Goal: Task Accomplishment & Management: Use online tool/utility

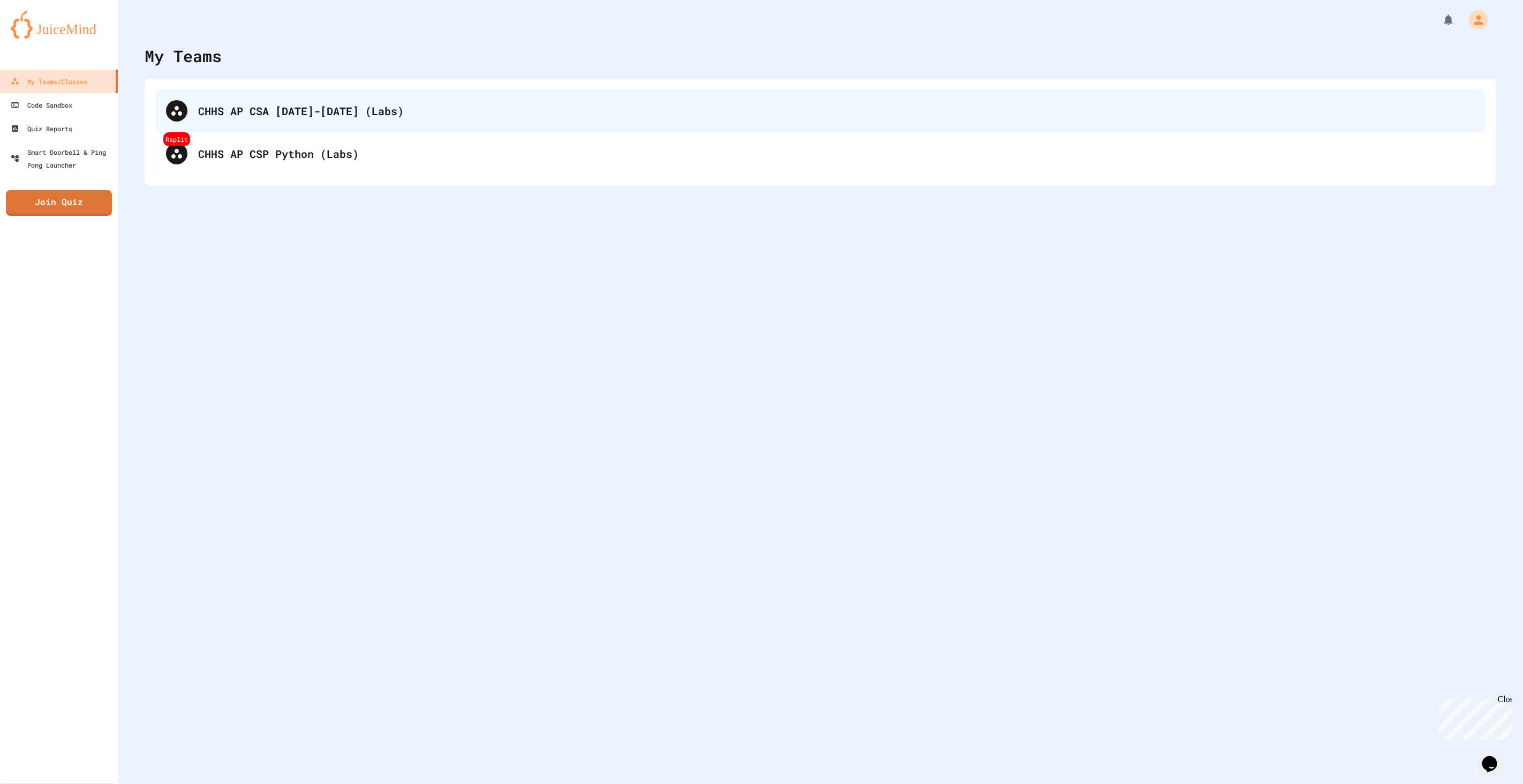
click at [262, 128] on div "CHHS AP CSA [DATE]-[DATE] (Labs)" at bounding box center [820, 111] width 1331 height 43
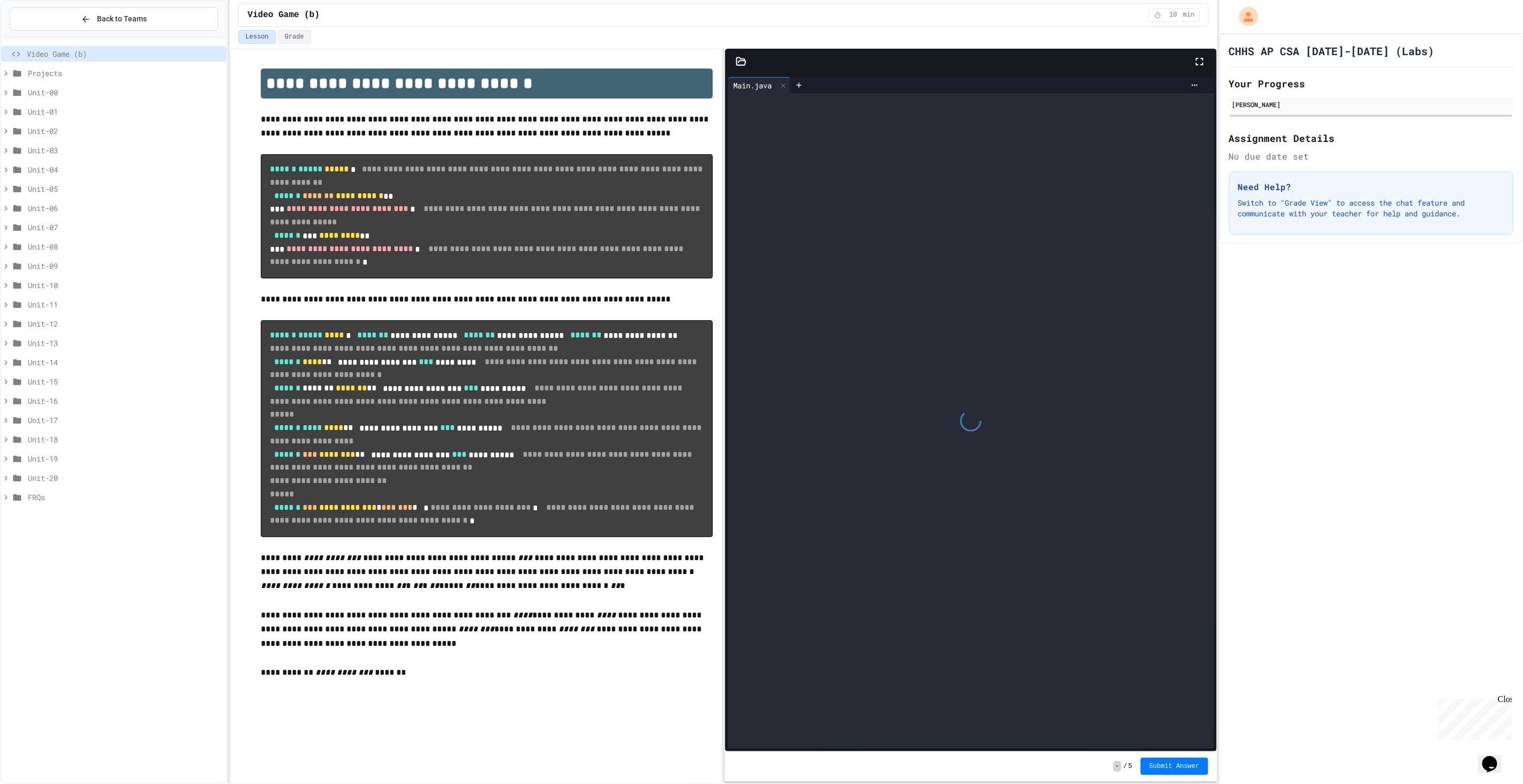
click at [61, 97] on span "Unit-00" at bounding box center [125, 91] width 195 height 11
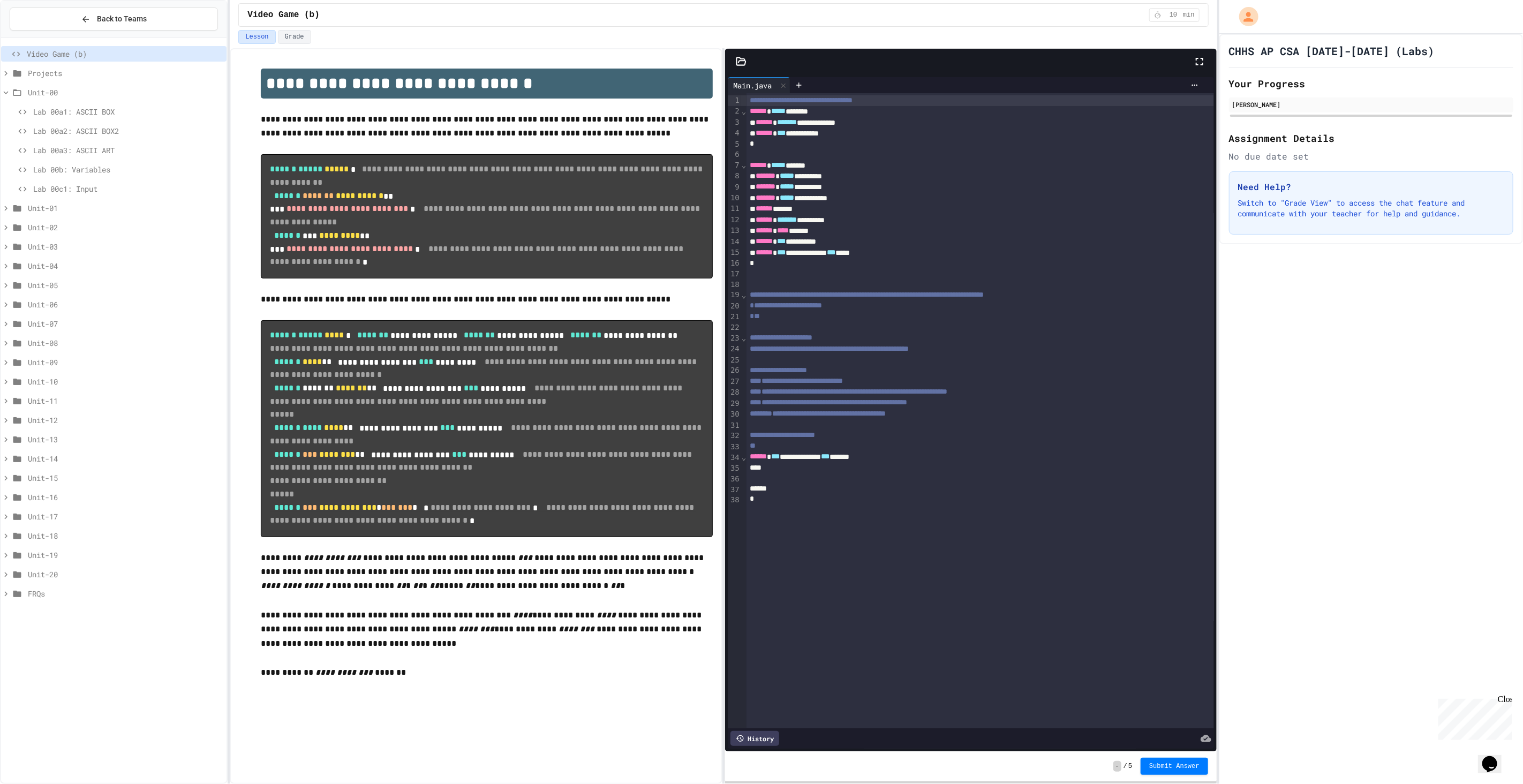
click at [86, 115] on span "Lab 00a1: ASCII BOX" at bounding box center [128, 111] width 189 height 11
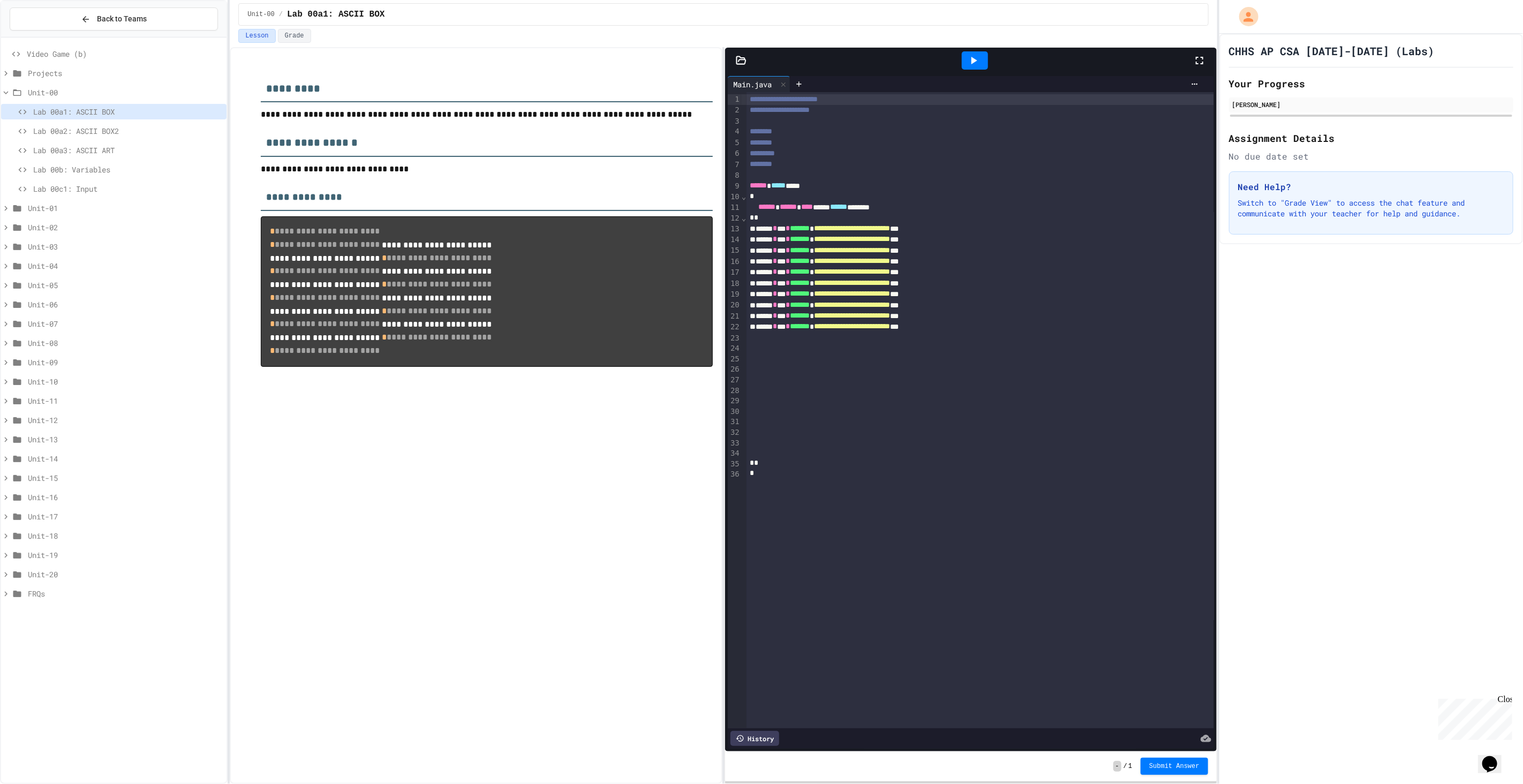
click at [982, 62] on div at bounding box center [975, 60] width 26 height 18
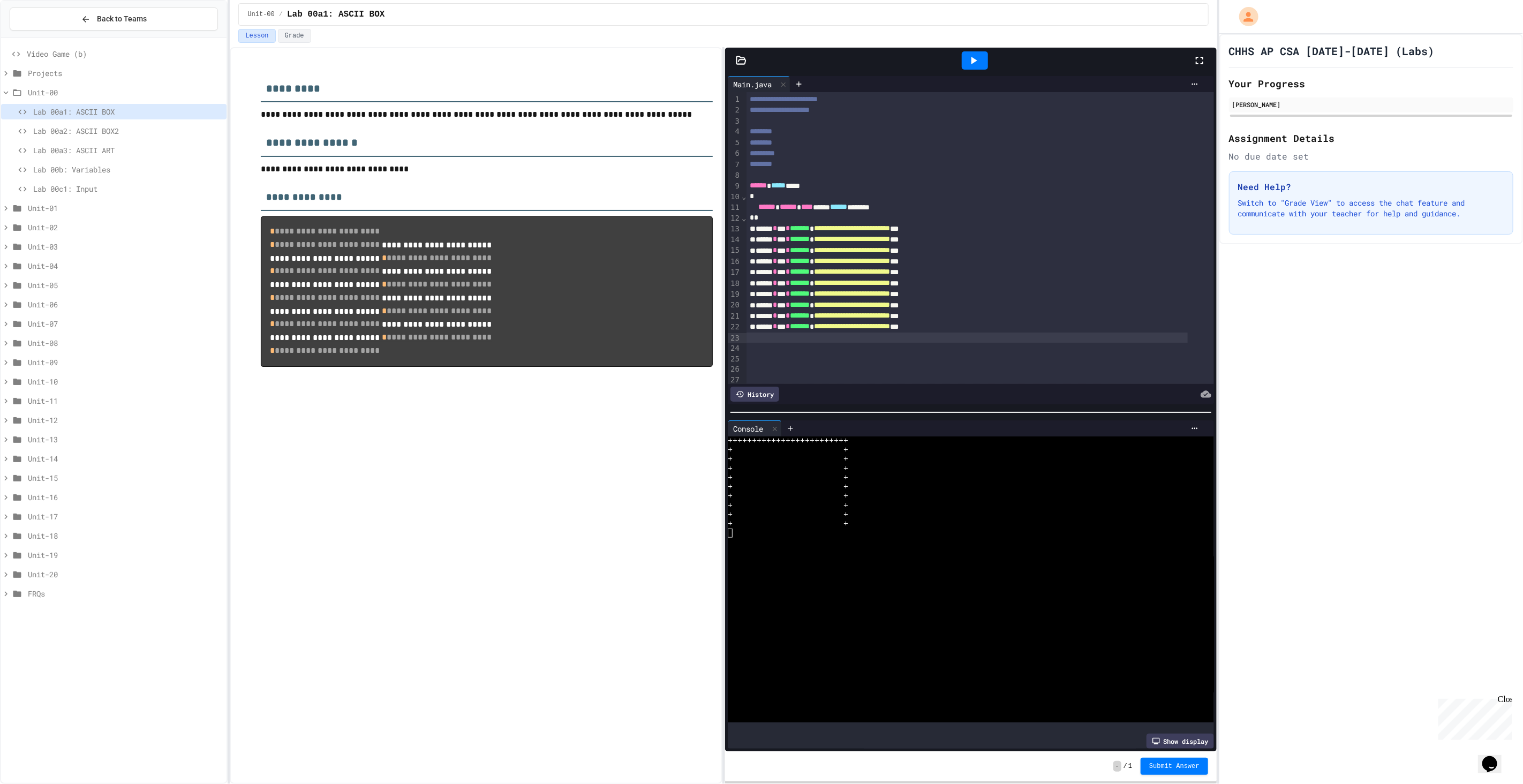
click at [907, 338] on div at bounding box center [966, 337] width 441 height 11
click at [998, 338] on div "**********" at bounding box center [966, 337] width 441 height 11
click at [981, 58] on div at bounding box center [975, 60] width 26 height 18
click at [791, 337] on div "**********" at bounding box center [966, 337] width 441 height 11
click at [983, 54] on div at bounding box center [975, 60] width 26 height 18
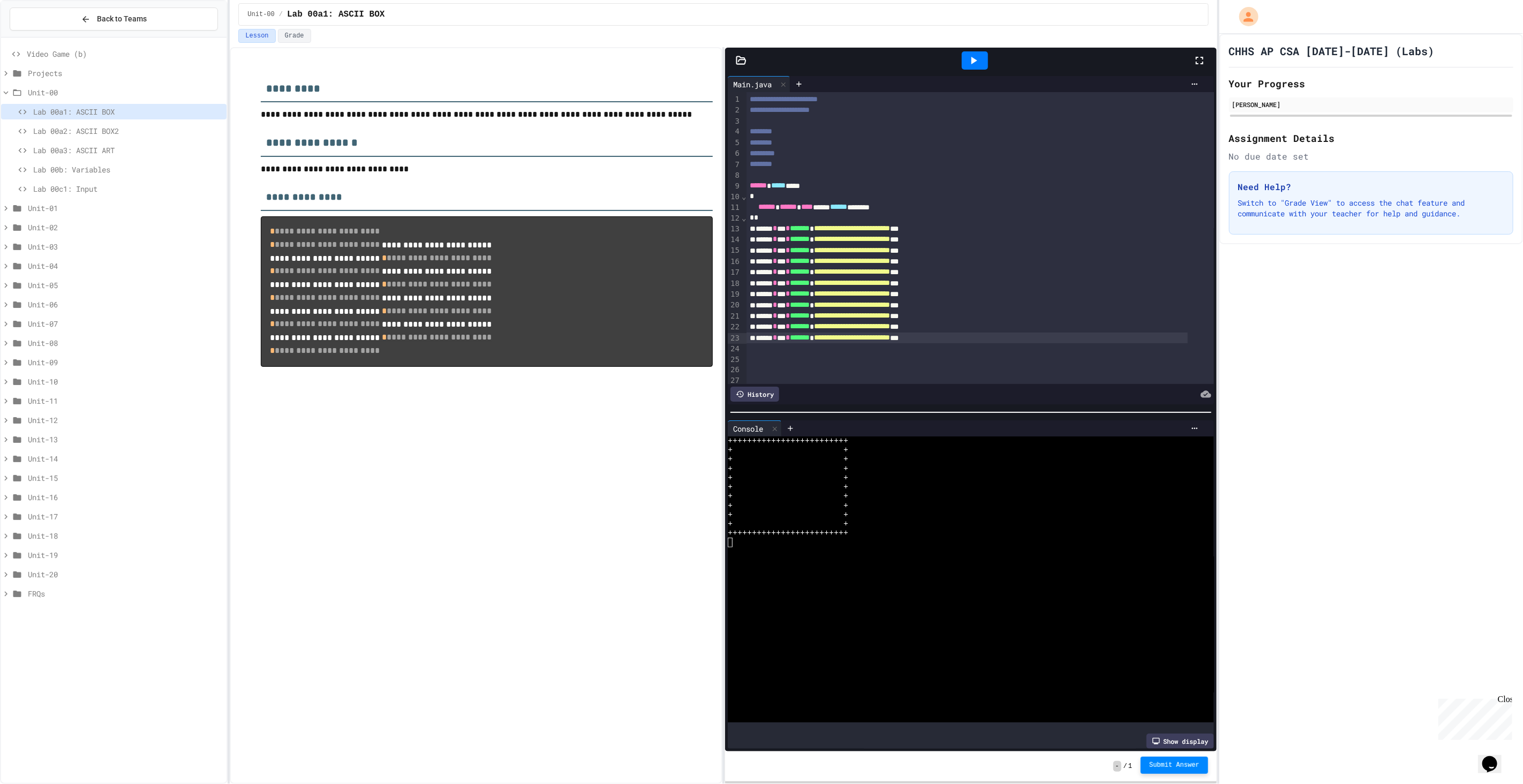
click at [1172, 769] on span "Submit Answer" at bounding box center [1175, 765] width 50 height 8
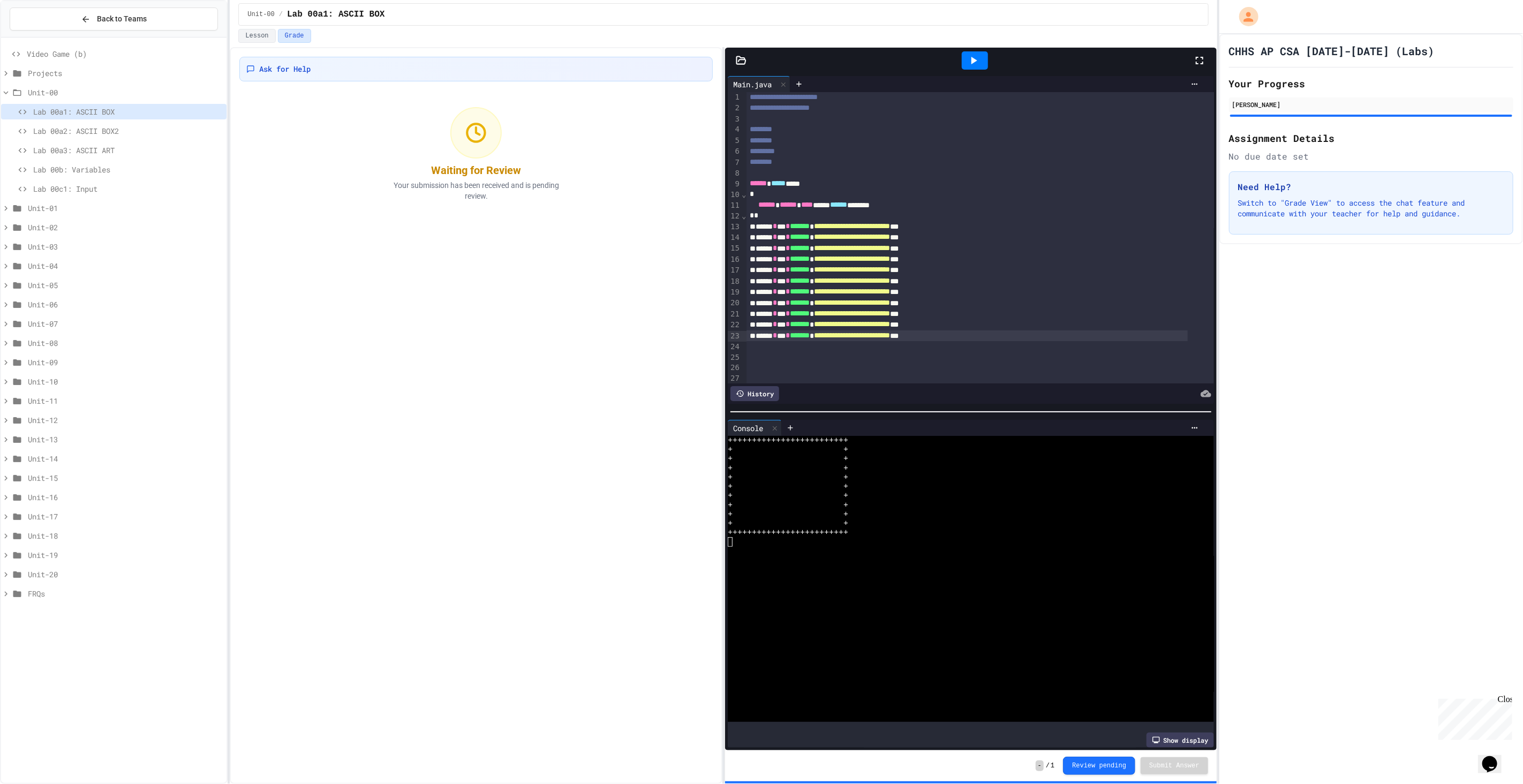
scroll to position [4, 0]
click at [983, 64] on div at bounding box center [975, 60] width 26 height 18
click at [251, 32] on button "Lesson" at bounding box center [257, 35] width 37 height 14
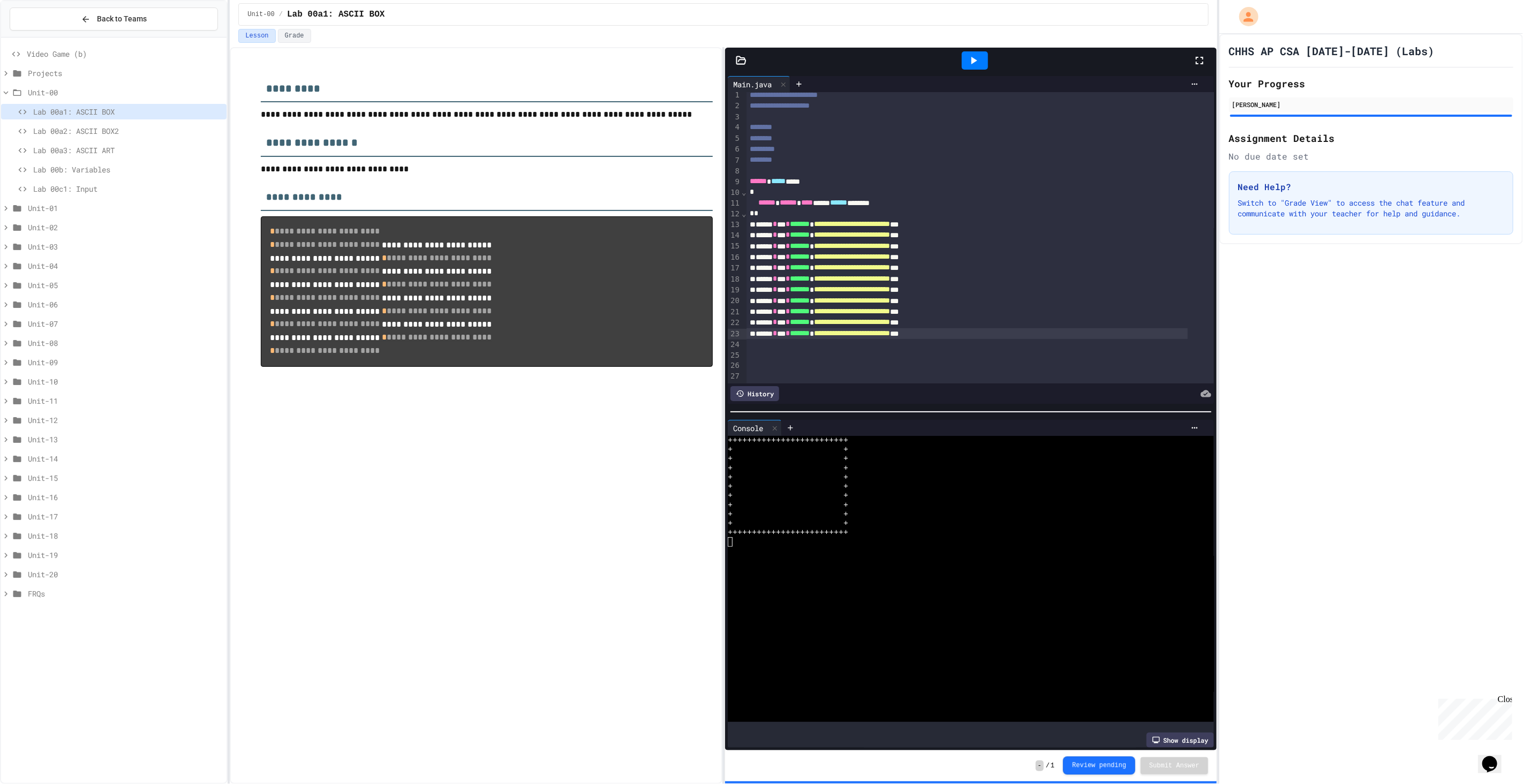
click at [1090, 774] on button "Review pending" at bounding box center [1099, 766] width 72 height 18
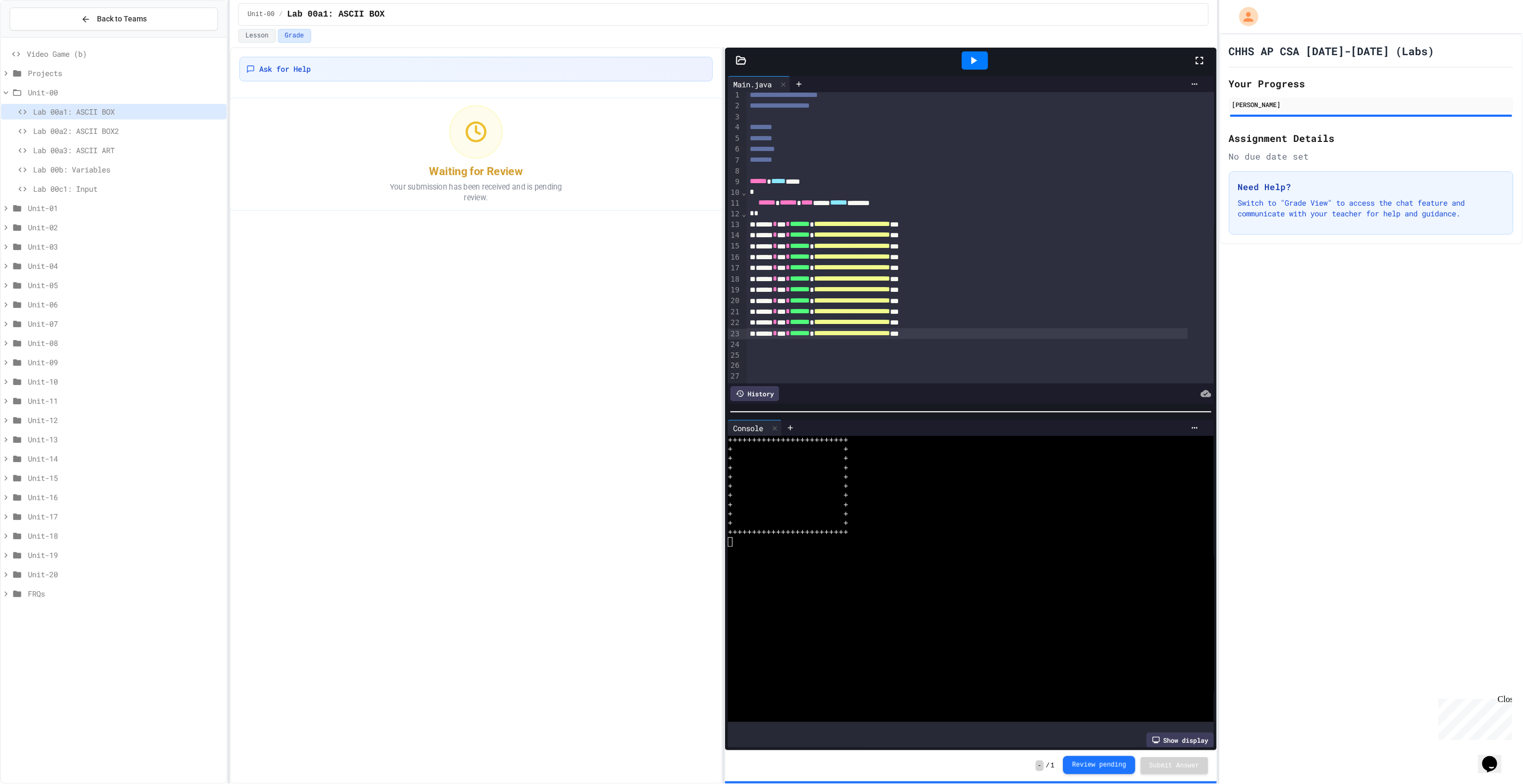
click at [1090, 771] on button "Review pending" at bounding box center [1099, 766] width 72 height 18
click at [468, 166] on div "Waiting for Review" at bounding box center [476, 170] width 90 height 15
click at [139, 133] on span "Lab 00a2: ASCII BOX2" at bounding box center [128, 130] width 189 height 11
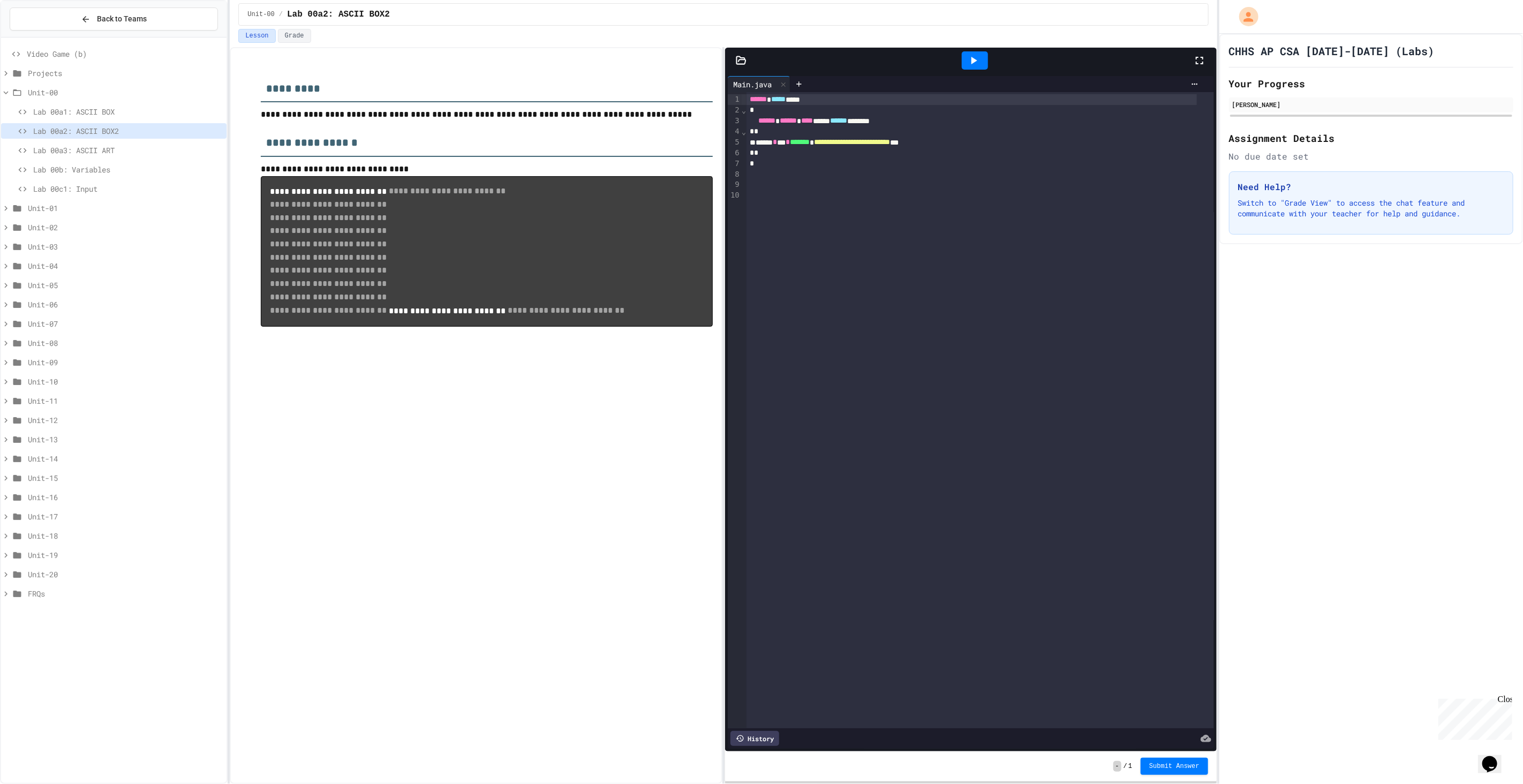
click at [166, 113] on span "Lab 00a1: ASCII BOX" at bounding box center [128, 111] width 189 height 11
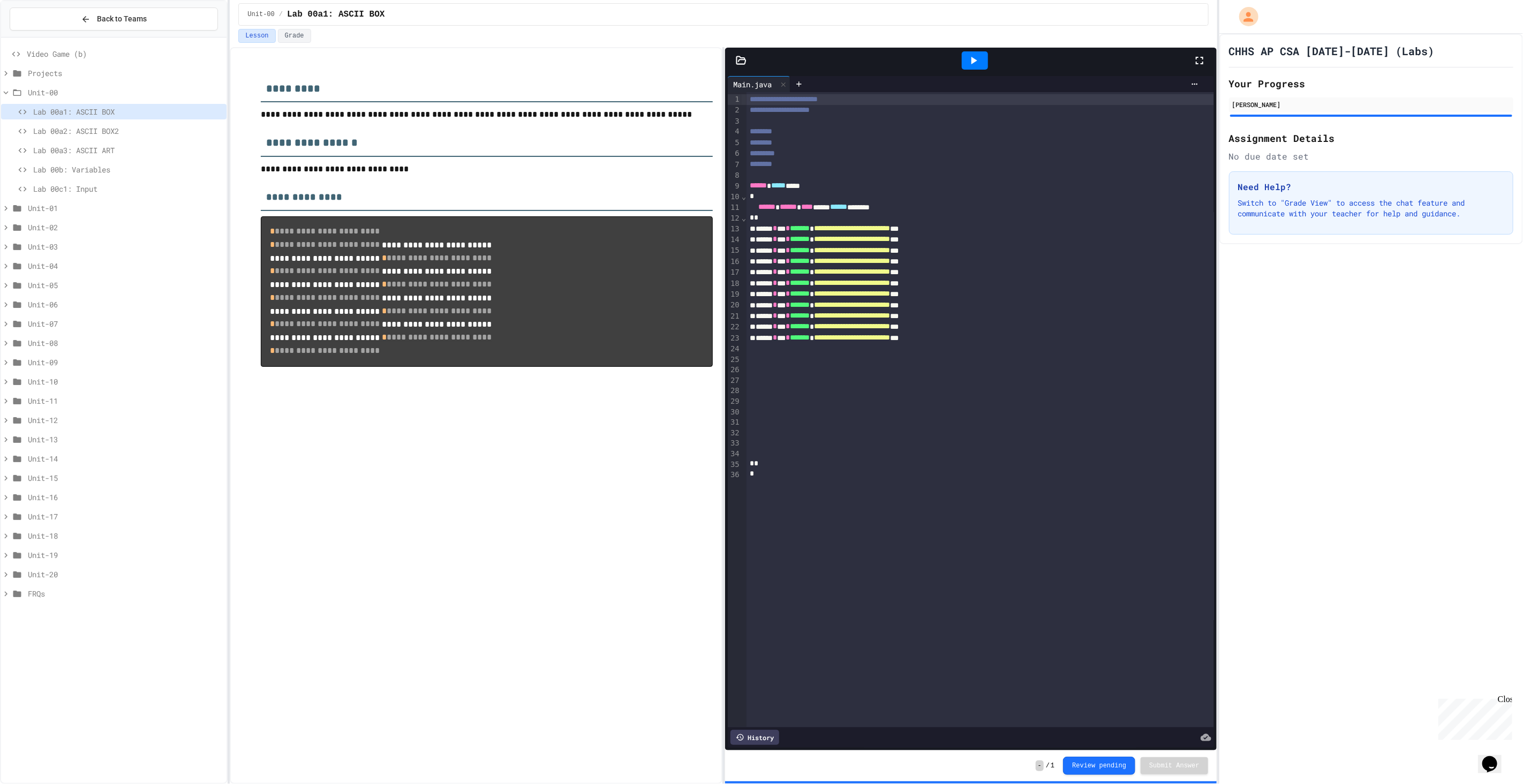
click at [160, 123] on div "Lab 00a2: ASCII BOX2" at bounding box center [113, 131] width 226 height 15
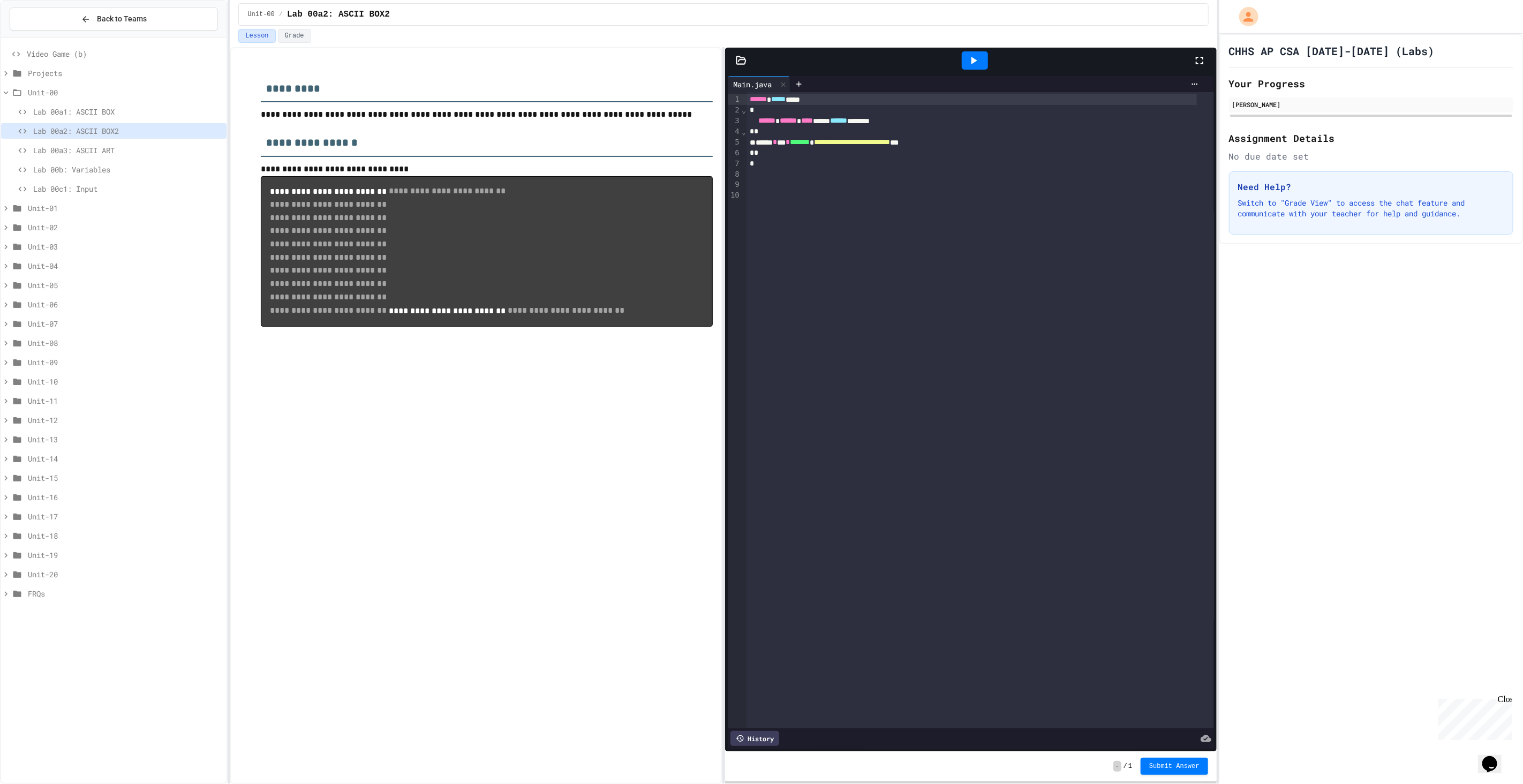
click at [158, 115] on span "Lab 00a1: ASCII BOX" at bounding box center [128, 111] width 189 height 11
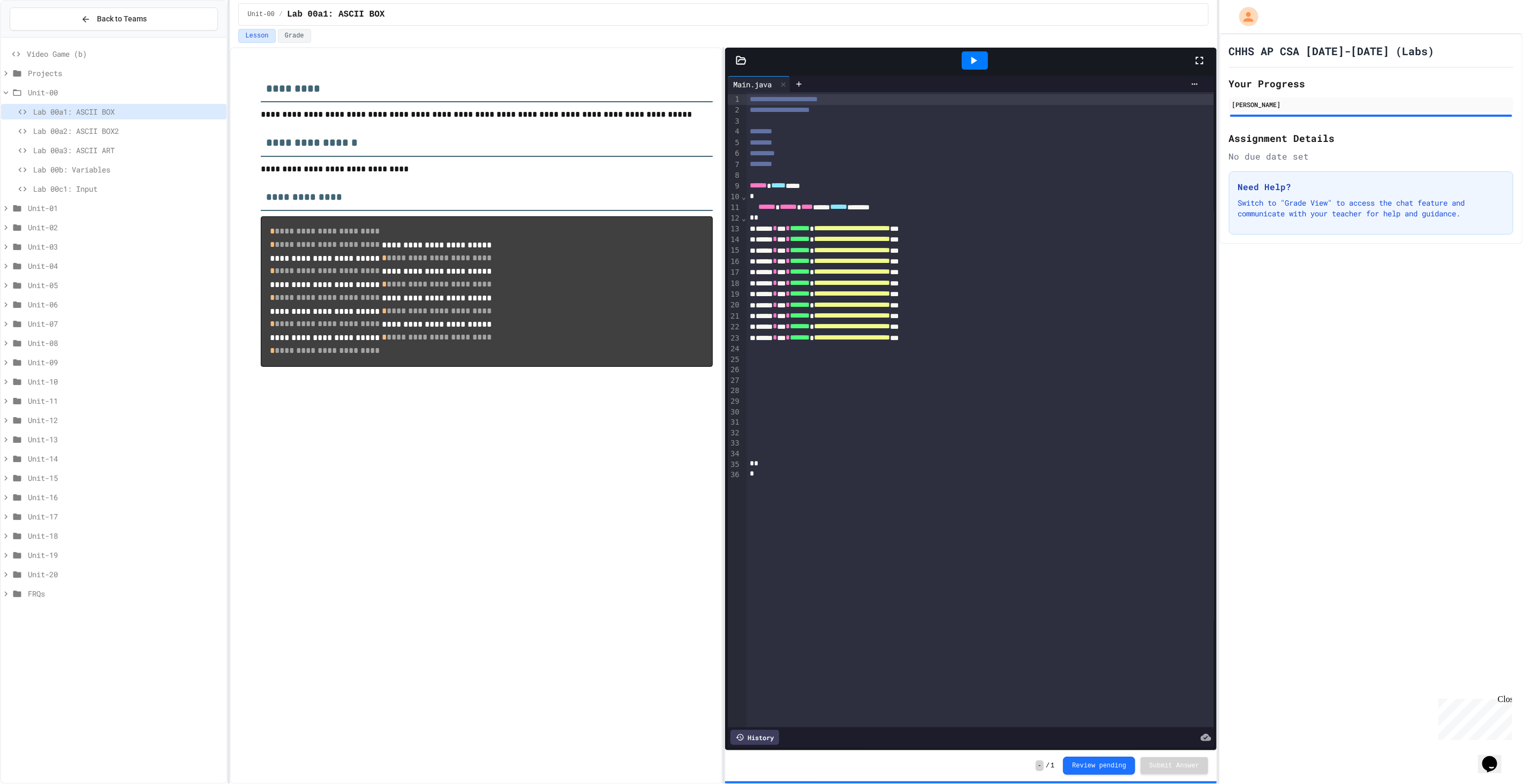
click at [890, 301] on span "**********" at bounding box center [852, 305] width 76 height 8
drag, startPoint x: 1023, startPoint y: 341, endPoint x: 993, endPoint y: 342, distance: 30.0
click at [993, 342] on div "**********" at bounding box center [971, 340] width 450 height 11
